Goal: Use online tool/utility

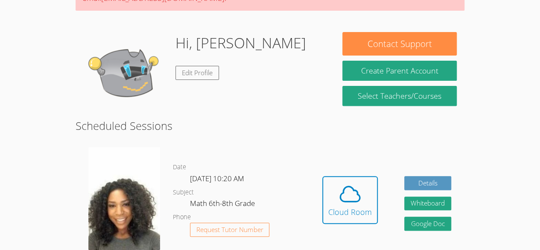
scroll to position [125, 0]
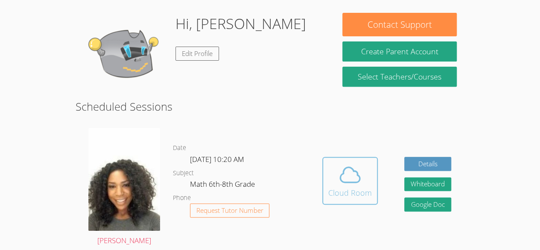
click at [344, 190] on div "Cloud Room" at bounding box center [350, 192] width 44 height 12
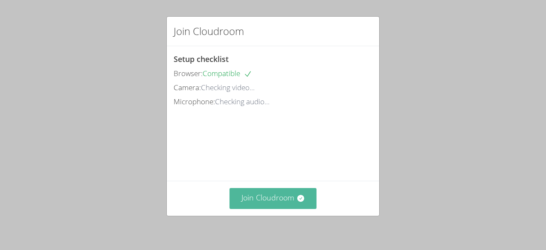
click at [285, 196] on button "Join Cloudroom" at bounding box center [273, 198] width 87 height 21
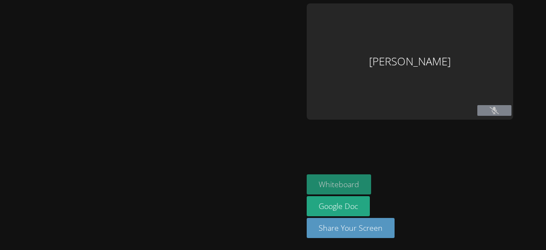
click at [324, 178] on button "Whiteboard" at bounding box center [339, 184] width 64 height 20
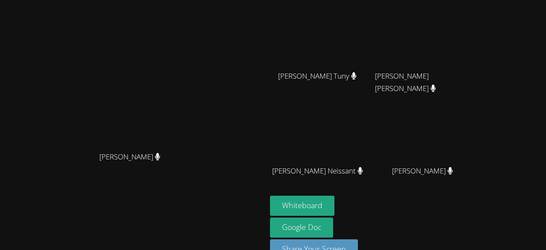
scroll to position [109, 0]
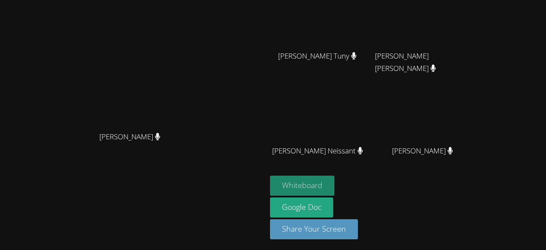
click at [335, 188] on button "Whiteboard" at bounding box center [302, 185] width 64 height 20
